Goal: Check status: Check status

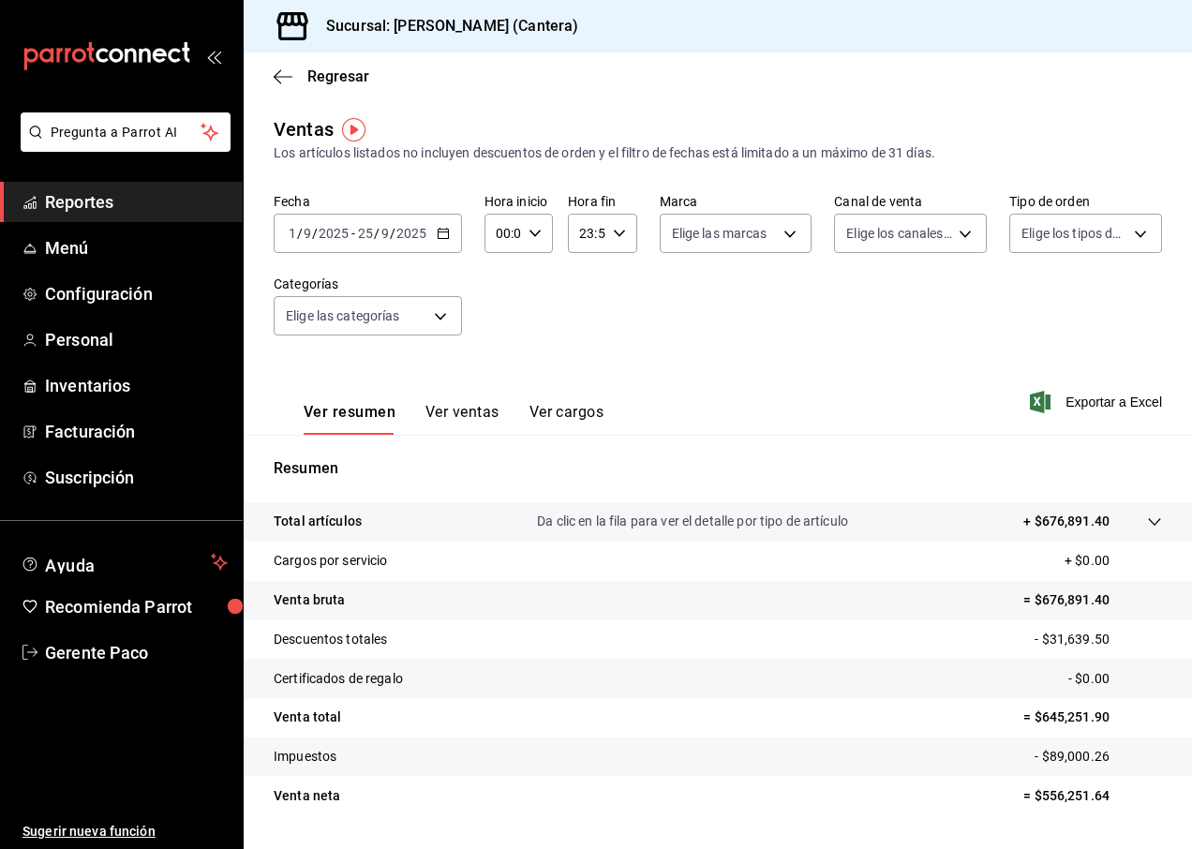
click at [385, 232] on input "9" at bounding box center [385, 233] width 9 height 15
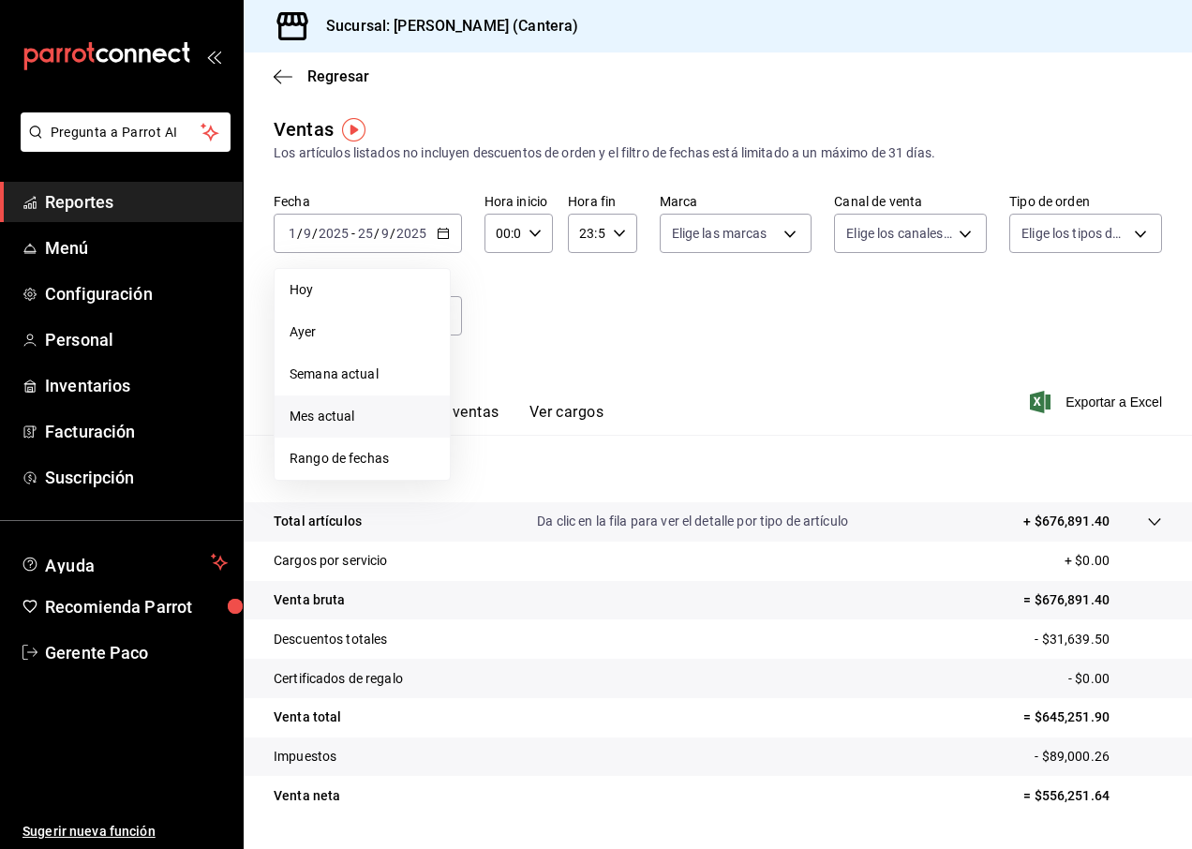
click at [348, 412] on span "Mes actual" at bounding box center [362, 417] width 145 height 20
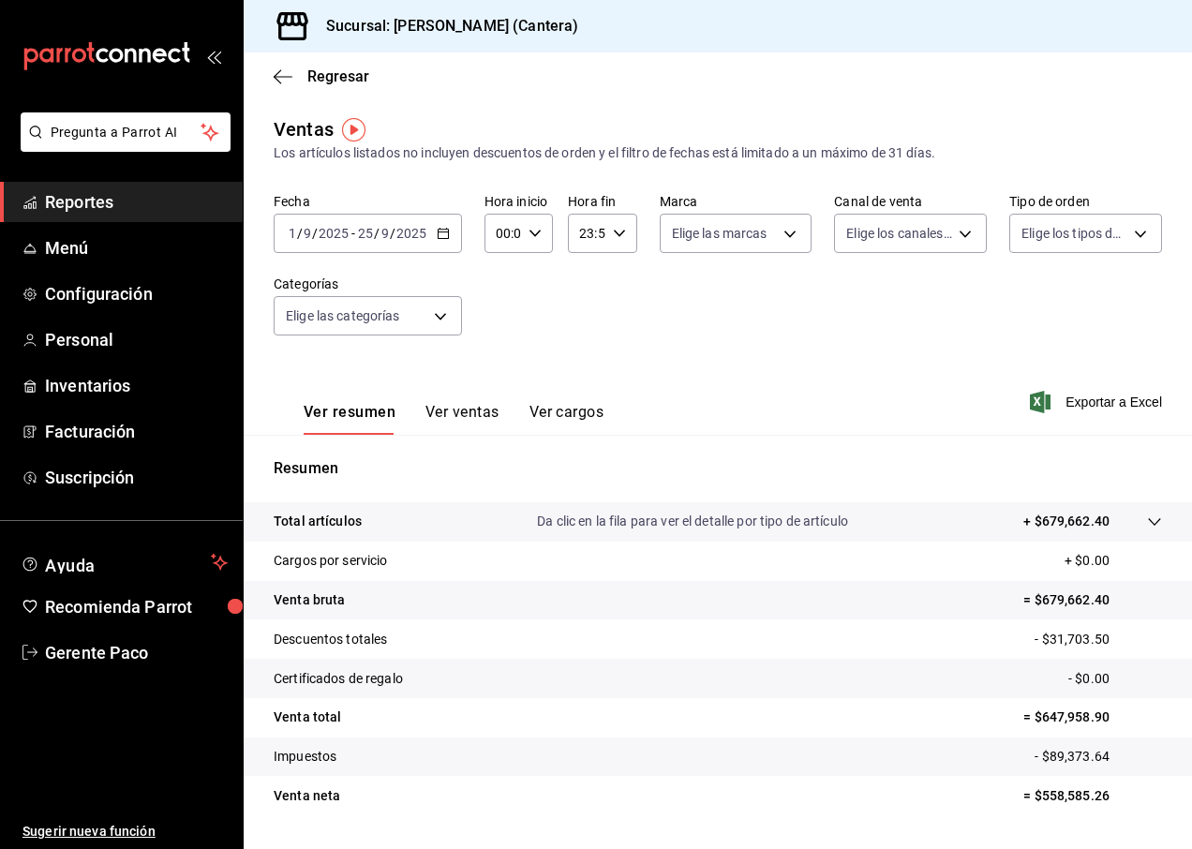
click at [420, 228] on input "2025" at bounding box center [412, 233] width 32 height 15
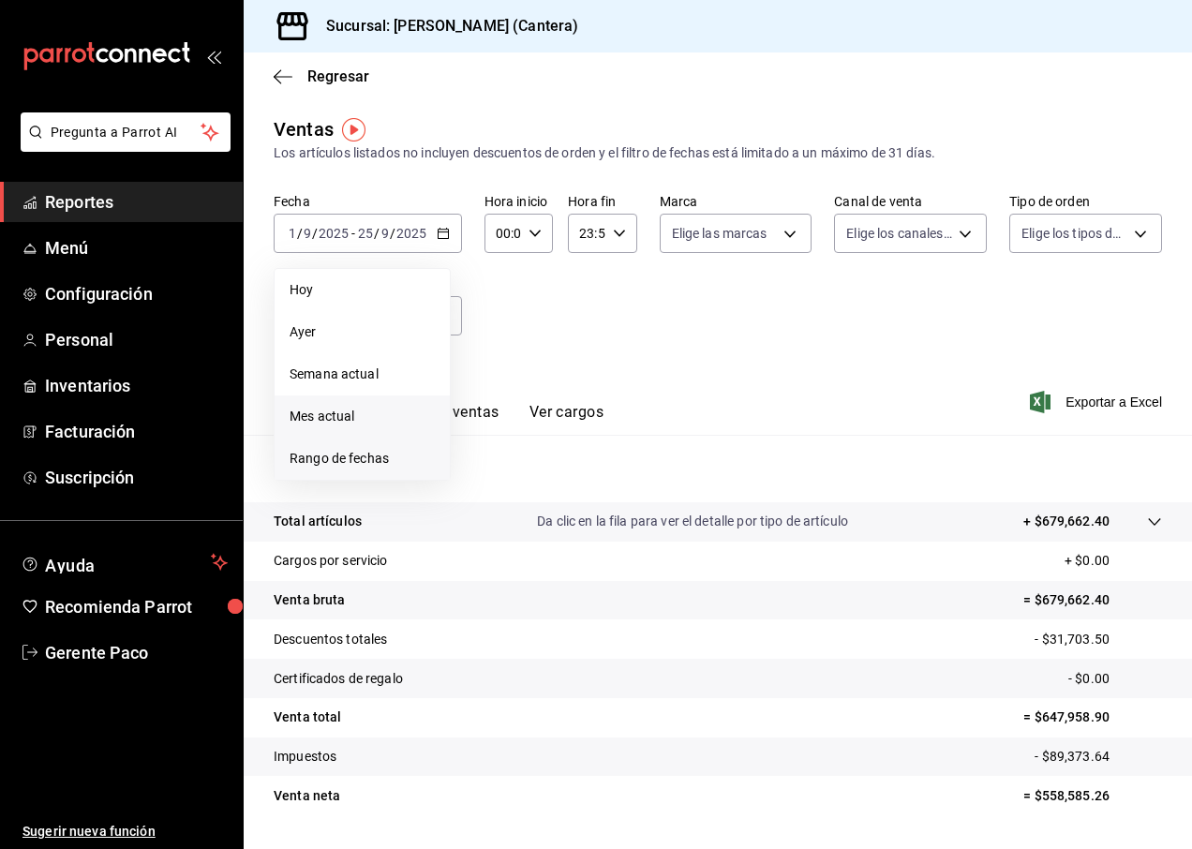
click at [341, 447] on li "Rango de fechas" at bounding box center [362, 459] width 175 height 42
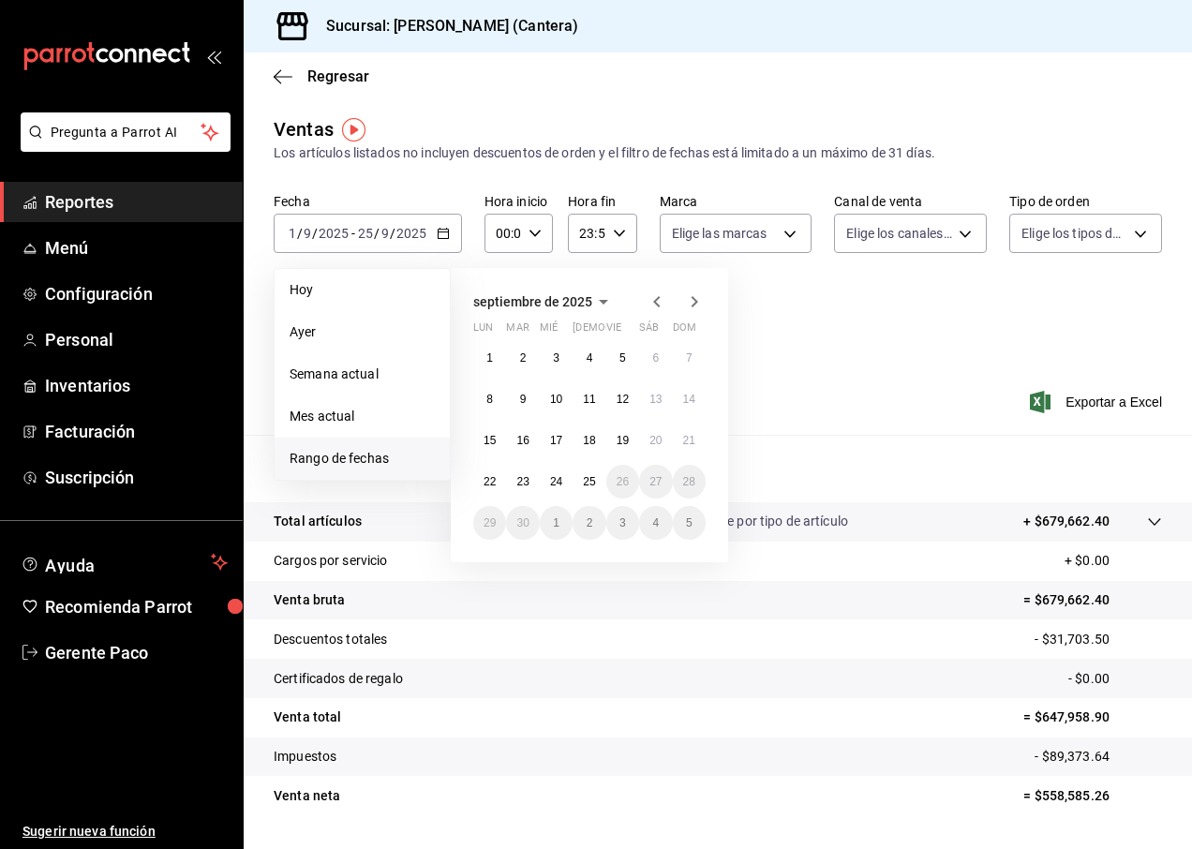
click at [652, 302] on icon "button" at bounding box center [657, 302] width 22 height 22
click at [620, 362] on abbr "1" at bounding box center [623, 358] width 7 height 13
click at [686, 528] on abbr "31" at bounding box center [689, 523] width 12 height 13
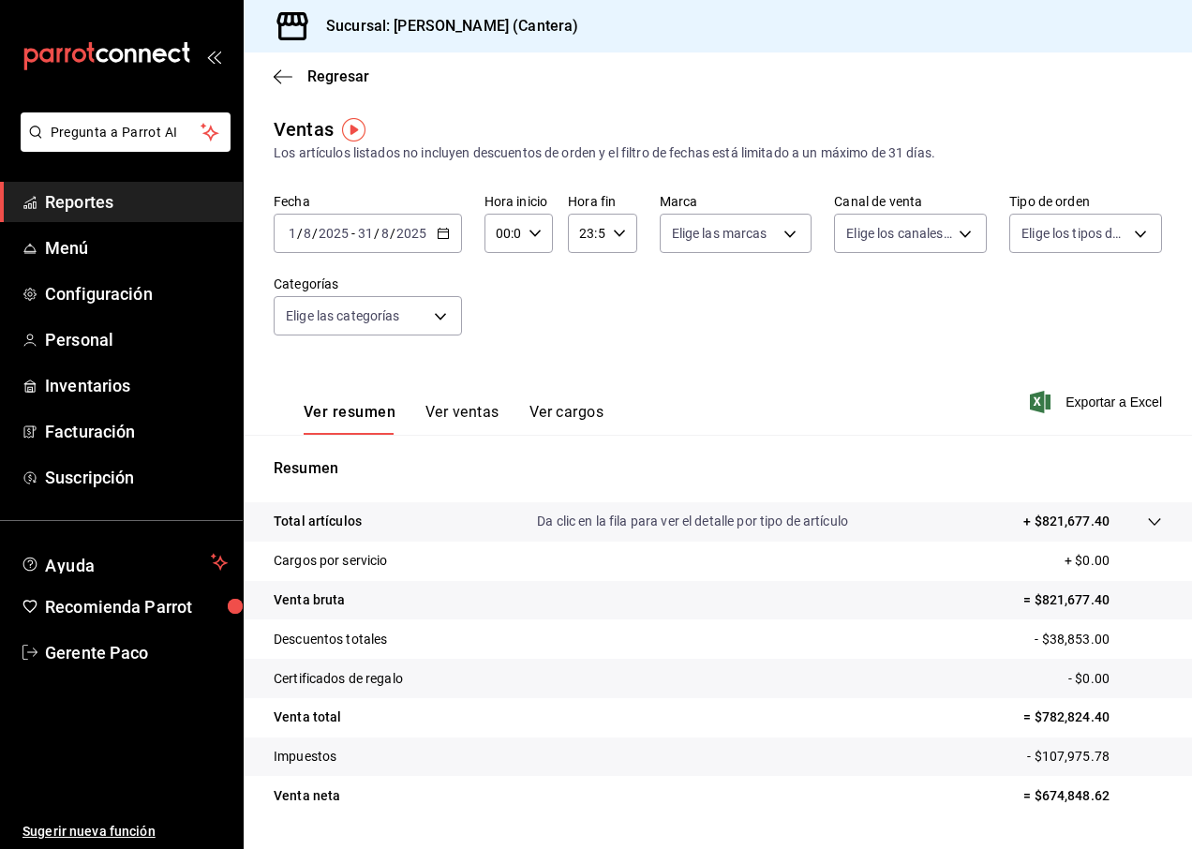
click at [390, 226] on span "/" at bounding box center [393, 233] width 6 height 15
click at [328, 232] on input "2025" at bounding box center [334, 233] width 32 height 15
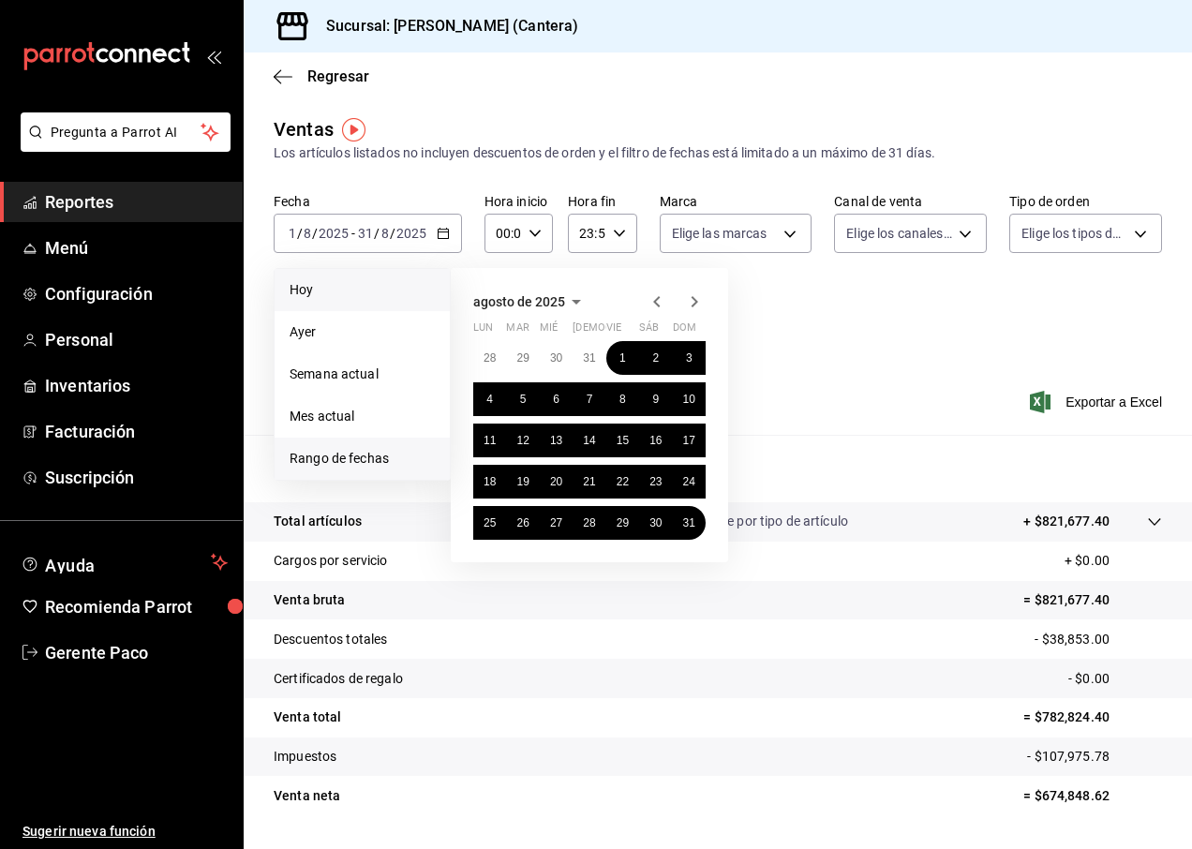
click at [323, 285] on span "Hoy" at bounding box center [362, 290] width 145 height 20
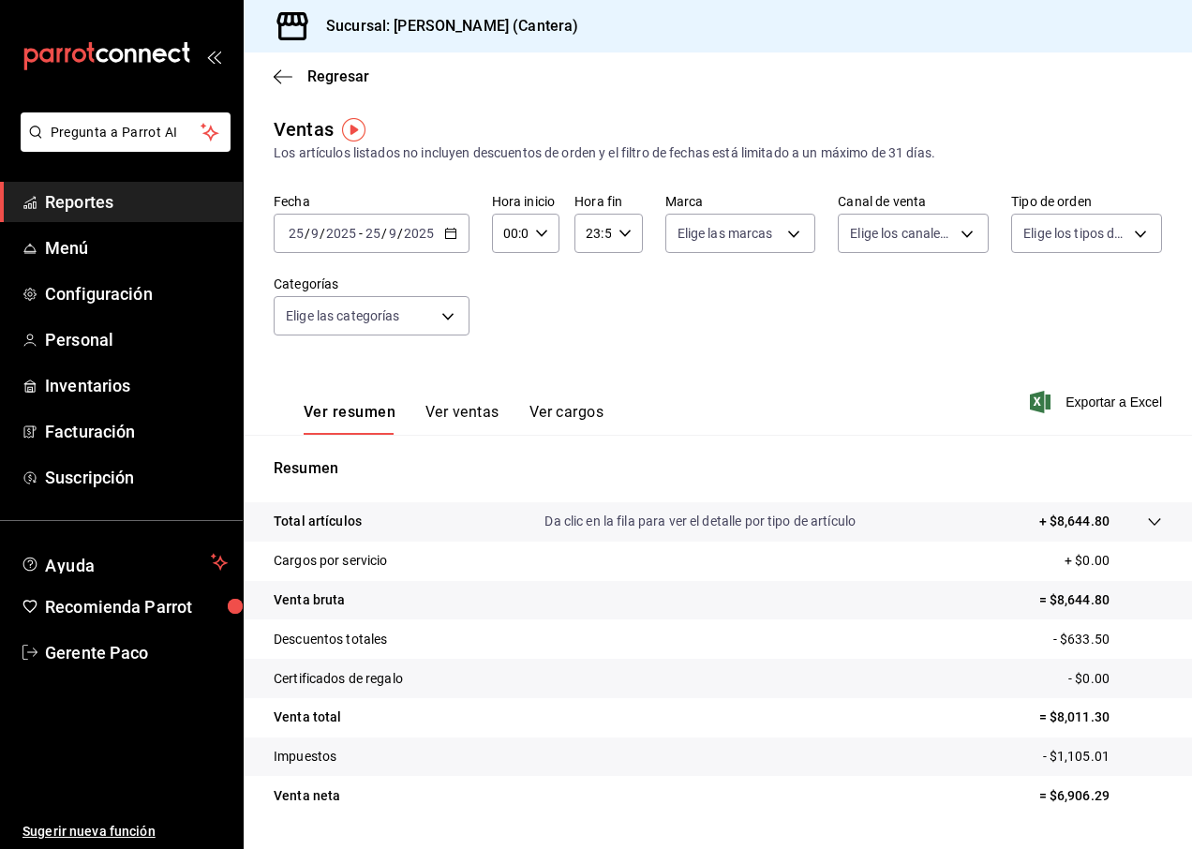
click at [343, 226] on input "2025" at bounding box center [341, 233] width 32 height 15
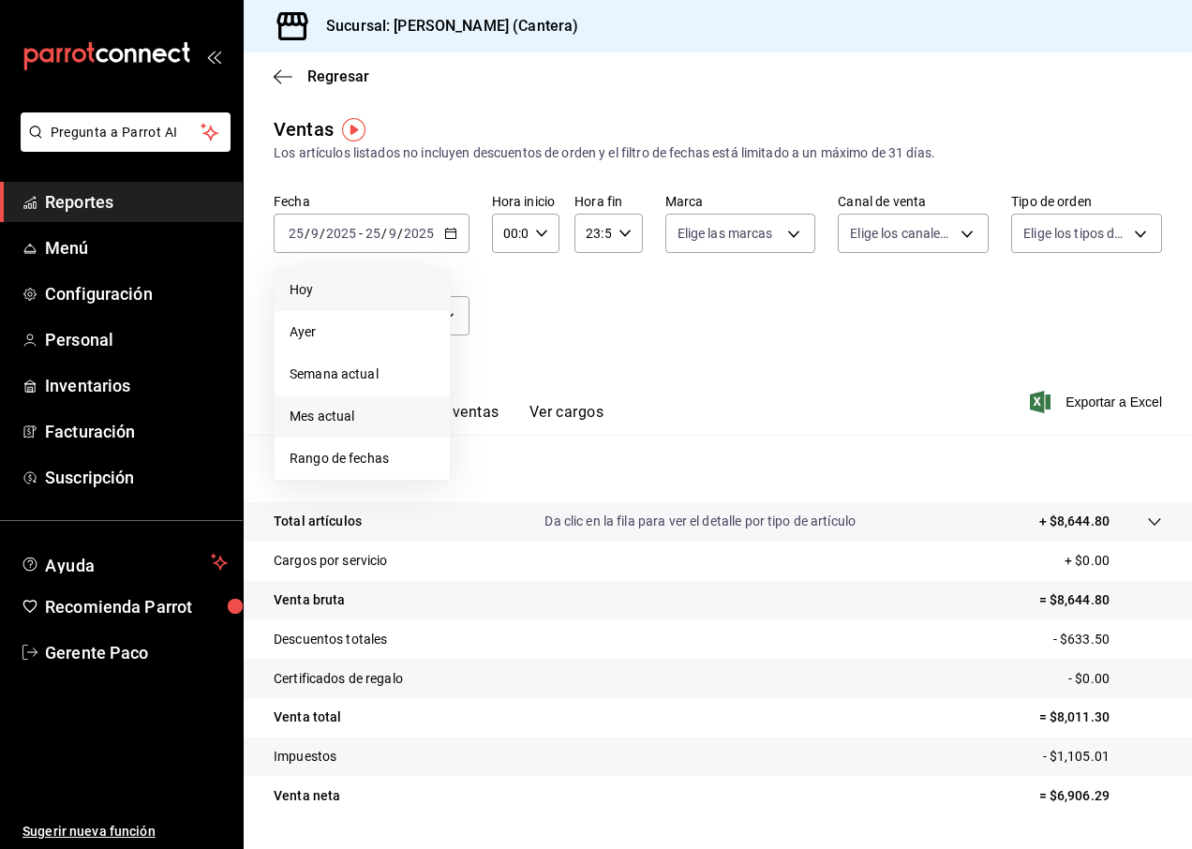
click at [355, 406] on li "Mes actual" at bounding box center [362, 417] width 175 height 42
